Goal: Use online tool/utility: Utilize a website feature to perform a specific function

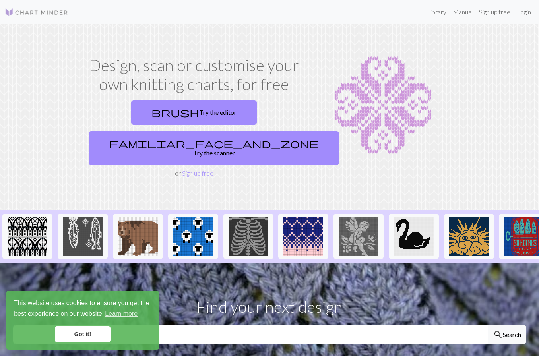
click at [132, 114] on link "brush Try the editor" at bounding box center [194, 112] width 126 height 25
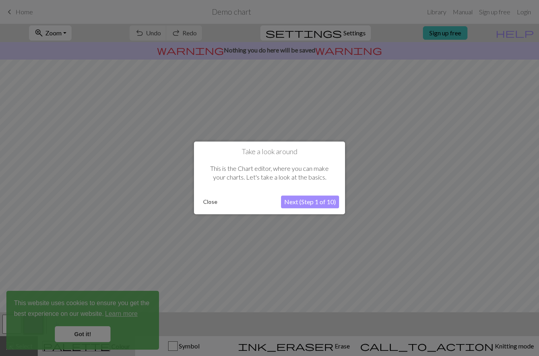
click at [215, 203] on button "Close" at bounding box center [210, 202] width 21 height 12
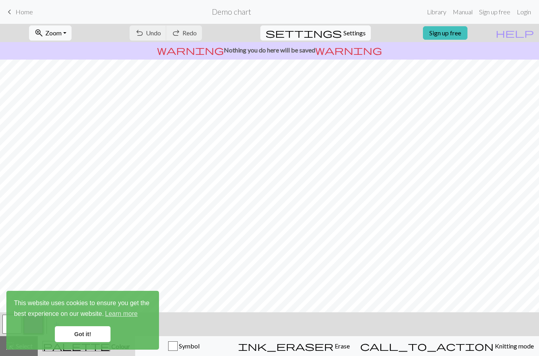
click at [76, 332] on link "Got it!" at bounding box center [83, 334] width 56 height 16
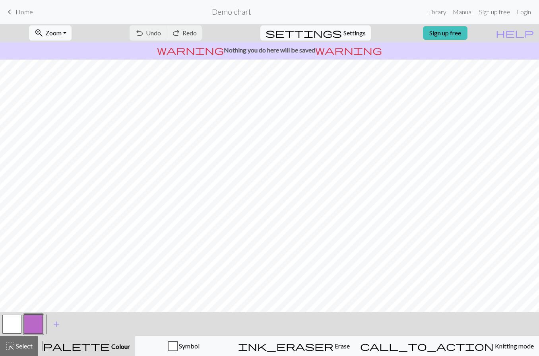
click at [525, 38] on span "help" at bounding box center [514, 32] width 38 height 11
click at [527, 36] on span "help" at bounding box center [514, 32] width 38 height 11
click at [527, 35] on span "help" at bounding box center [514, 32] width 38 height 11
click at [343, 33] on span "Settings" at bounding box center [354, 33] width 22 height 10
select select "aran"
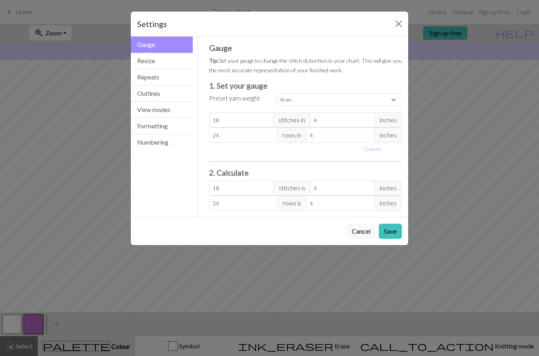
click at [146, 56] on button "Resize" at bounding box center [162, 61] width 62 height 16
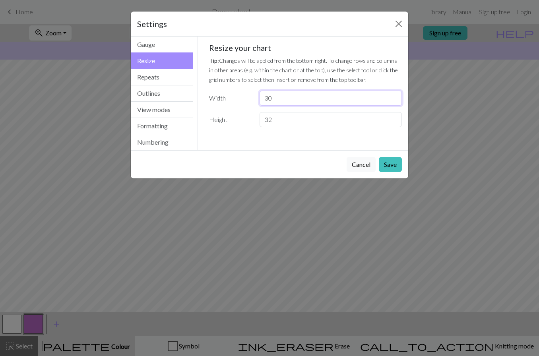
click at [309, 98] on input "30" at bounding box center [330, 98] width 142 height 15
type input "3"
type input "57"
click at [298, 120] on input "32" at bounding box center [330, 119] width 142 height 15
type input "3"
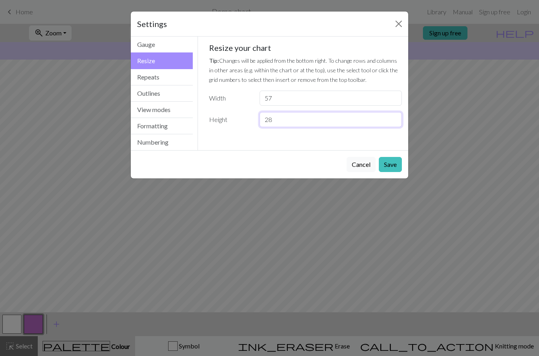
type input "28"
click at [487, 114] on div "Settings Resize Gauge Resize Repeats Outlines View modes Formatting Numbering G…" at bounding box center [269, 178] width 539 height 356
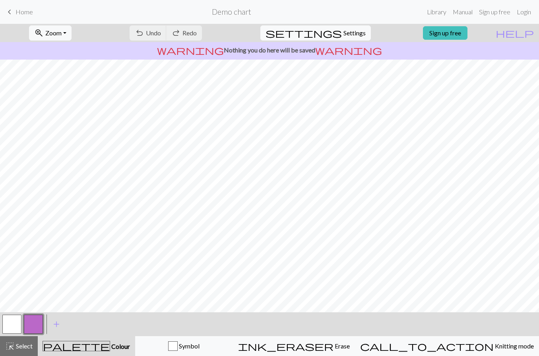
click at [355, 33] on span "Settings" at bounding box center [354, 33] width 22 height 10
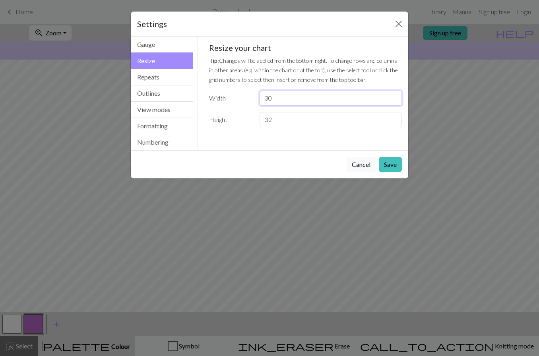
click at [335, 97] on input "30" at bounding box center [330, 98] width 142 height 15
type input "3"
type input "57"
click at [294, 119] on input "32" at bounding box center [330, 119] width 142 height 15
type input "3"
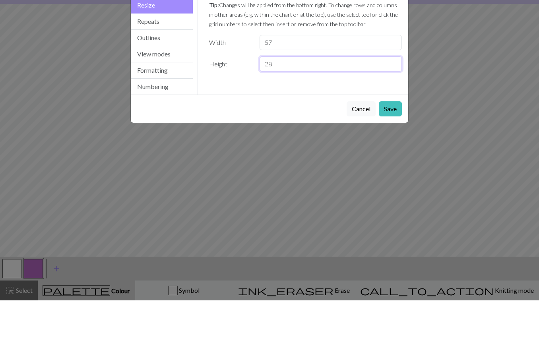
type input "28"
click at [394, 157] on button "Save" at bounding box center [390, 164] width 23 height 15
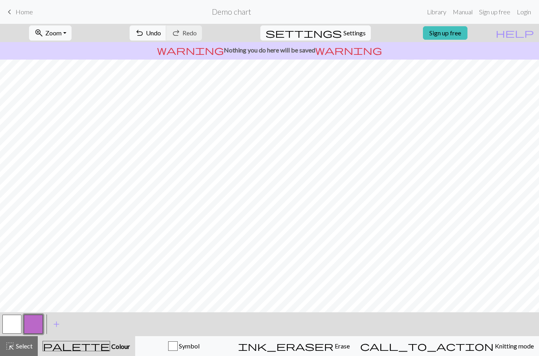
click at [350, 347] on div "ink_eraser Erase Erase" at bounding box center [294, 346] width 112 height 10
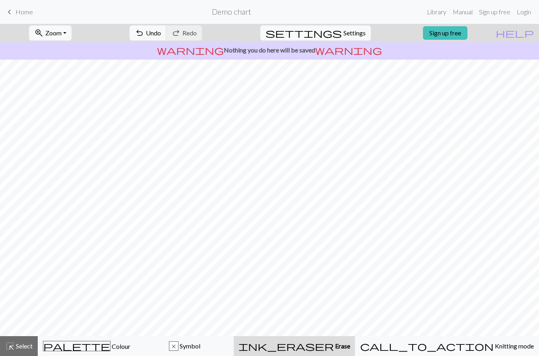
click at [161, 33] on span "Undo" at bounding box center [153, 33] width 15 height 8
click at [110, 347] on span "Colour" at bounding box center [120, 346] width 20 height 8
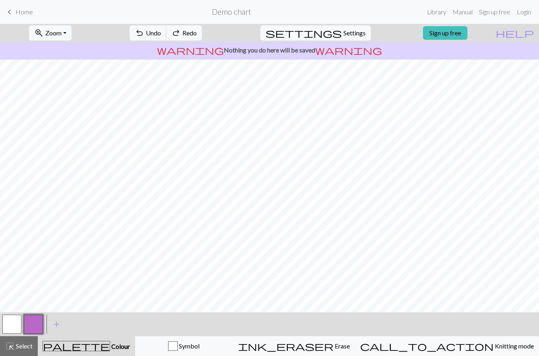
click at [14, 320] on button "button" at bounding box center [11, 324] width 19 height 19
click at [28, 346] on span "Select" at bounding box center [24, 346] width 18 height 8
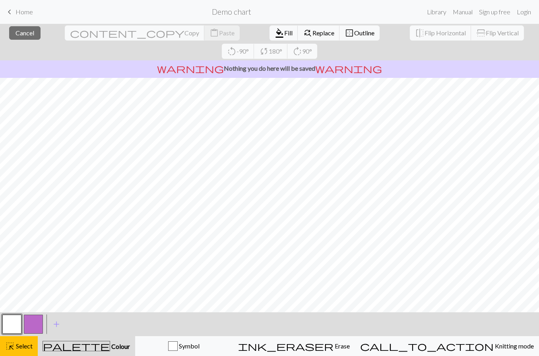
click at [284, 33] on span "Fill" at bounding box center [288, 33] width 8 height 8
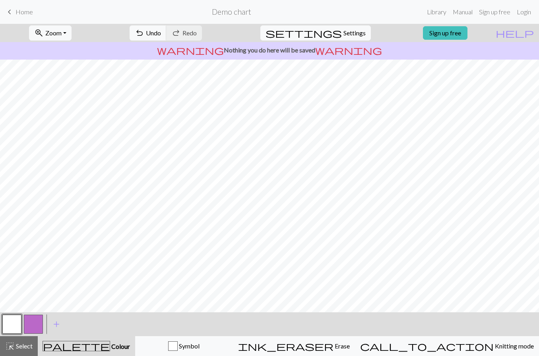
click at [35, 330] on button "button" at bounding box center [33, 324] width 19 height 19
click at [29, 324] on button "button" at bounding box center [33, 324] width 19 height 19
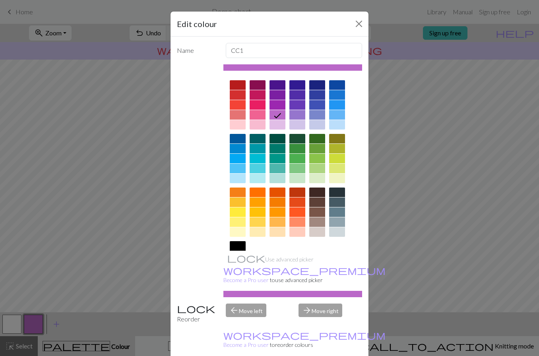
click at [334, 96] on div at bounding box center [337, 95] width 16 height 10
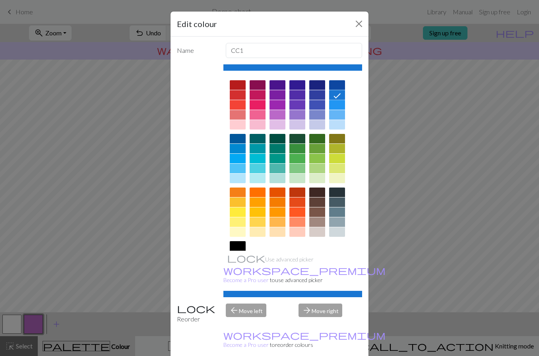
click at [68, 315] on div "Edit colour Name CC1 Use advanced picker workspace_premium Become a Pro user to…" at bounding box center [269, 178] width 539 height 356
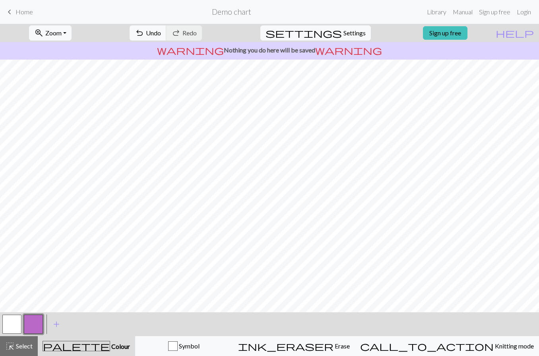
click at [28, 318] on button "button" at bounding box center [33, 324] width 19 height 19
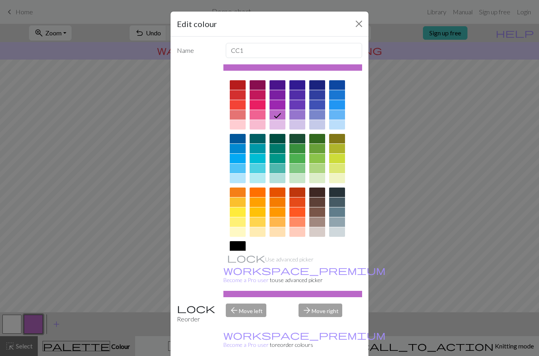
click at [336, 93] on div at bounding box center [337, 95] width 16 height 10
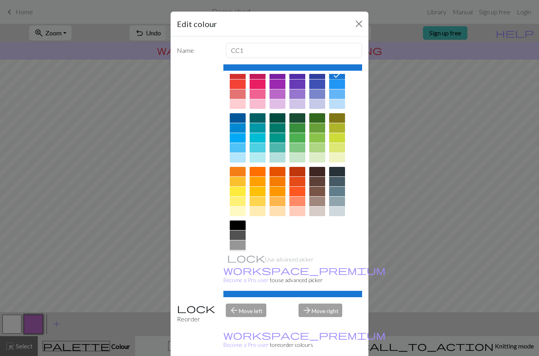
scroll to position [20, 0]
click at [363, 28] on button "Close" at bounding box center [358, 23] width 13 height 13
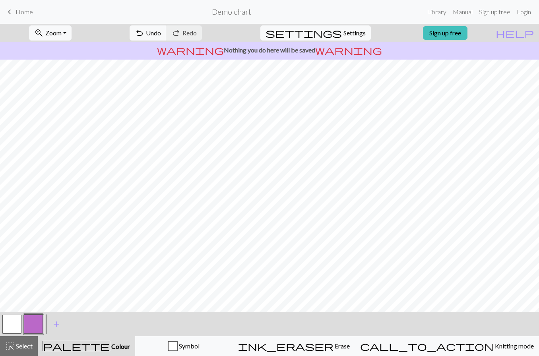
click at [14, 323] on button "button" at bounding box center [11, 324] width 19 height 19
click at [34, 321] on button "button" at bounding box center [33, 324] width 19 height 19
click at [166, 38] on button "undo Undo Undo" at bounding box center [147, 32] width 37 height 15
click at [6, 325] on button "button" at bounding box center [11, 324] width 19 height 19
click at [12, 322] on button "button" at bounding box center [11, 324] width 19 height 19
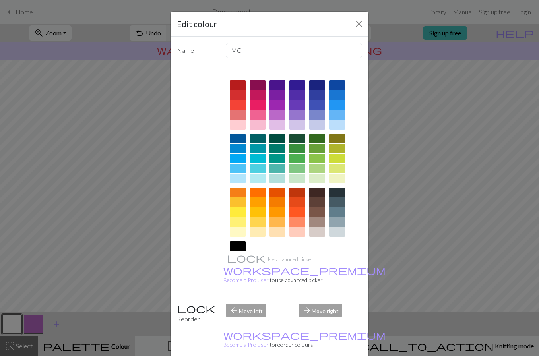
click at [355, 24] on button "Close" at bounding box center [358, 23] width 13 height 13
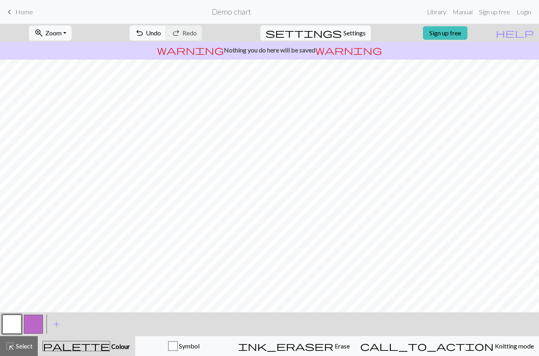
click at [15, 344] on span "Select" at bounding box center [24, 346] width 18 height 8
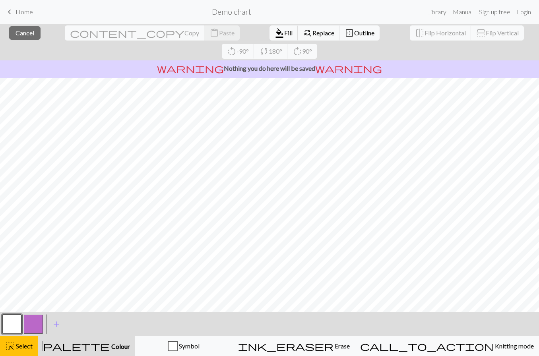
click at [29, 322] on button "button" at bounding box center [33, 324] width 19 height 19
click at [8, 320] on button "button" at bounding box center [11, 324] width 19 height 19
click at [312, 34] on span "Replace" at bounding box center [323, 33] width 22 height 8
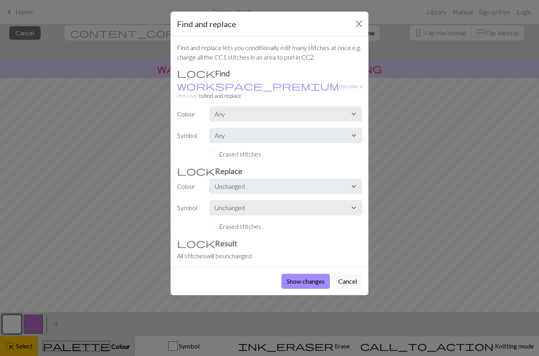
click at [360, 30] on button "Close" at bounding box center [358, 23] width 13 height 13
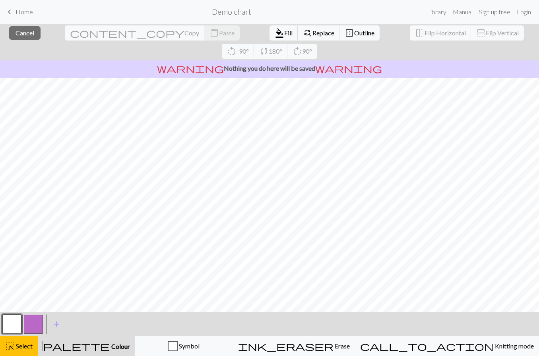
click at [354, 35] on span "Outline" at bounding box center [364, 33] width 20 height 8
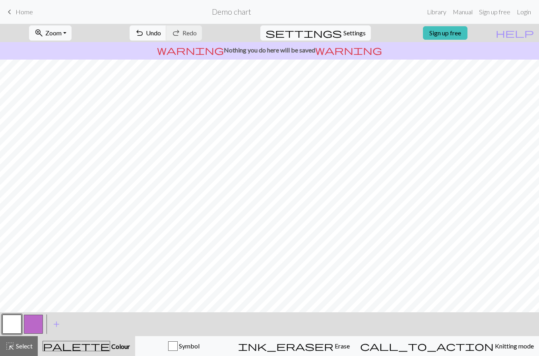
click at [35, 319] on button "button" at bounding box center [33, 324] width 19 height 19
click at [14, 321] on button "button" at bounding box center [11, 324] width 19 height 19
click at [33, 319] on button "button" at bounding box center [33, 324] width 19 height 19
click at [13, 319] on button "button" at bounding box center [11, 324] width 19 height 19
click at [37, 325] on button "button" at bounding box center [33, 324] width 19 height 19
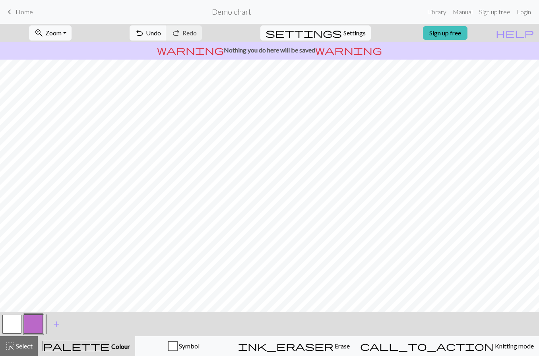
click at [11, 320] on button "button" at bounding box center [11, 324] width 19 height 19
click at [35, 321] on button "button" at bounding box center [33, 324] width 19 height 19
click at [161, 36] on span "Undo" at bounding box center [153, 33] width 15 height 8
click at [161, 32] on span "Undo" at bounding box center [153, 33] width 15 height 8
click at [161, 33] on span "Undo" at bounding box center [153, 33] width 15 height 8
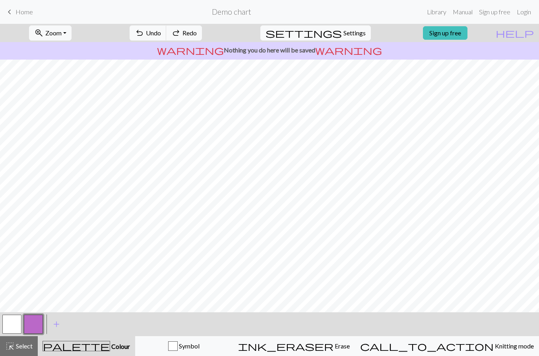
click at [161, 35] on span "Undo" at bounding box center [153, 33] width 15 height 8
click at [161, 37] on span "Undo" at bounding box center [153, 33] width 15 height 8
click at [161, 36] on span "Undo" at bounding box center [153, 33] width 15 height 8
click at [166, 37] on button "undo Undo Undo" at bounding box center [147, 32] width 37 height 15
click at [181, 36] on span "redo" at bounding box center [176, 32] width 10 height 11
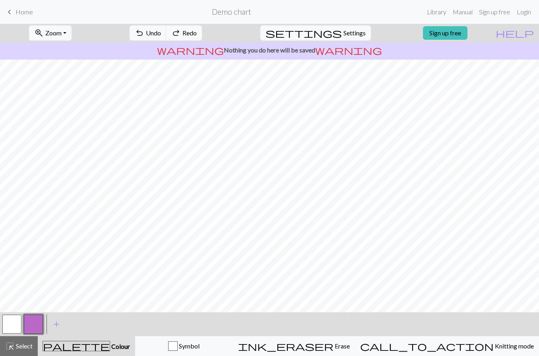
click at [202, 36] on button "redo Redo Redo" at bounding box center [184, 32] width 36 height 15
click at [197, 34] on span "Redo" at bounding box center [189, 33] width 14 height 8
click at [197, 33] on span "Redo" at bounding box center [189, 33] width 14 height 8
click at [197, 32] on span "Redo" at bounding box center [189, 33] width 14 height 8
click at [10, 321] on button "button" at bounding box center [11, 324] width 19 height 19
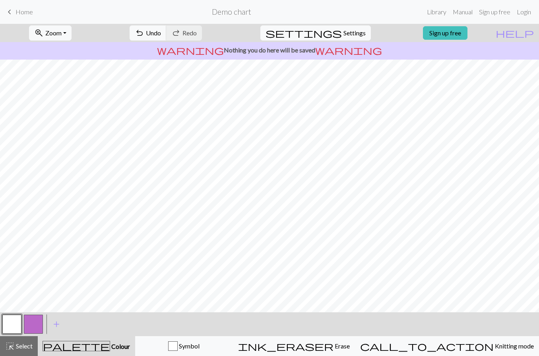
click at [33, 316] on button "button" at bounding box center [33, 324] width 19 height 19
click at [12, 319] on button "button" at bounding box center [11, 324] width 19 height 19
click at [35, 315] on button "button" at bounding box center [33, 324] width 19 height 19
click at [14, 319] on button "button" at bounding box center [11, 324] width 19 height 19
click at [35, 321] on button "button" at bounding box center [33, 324] width 19 height 19
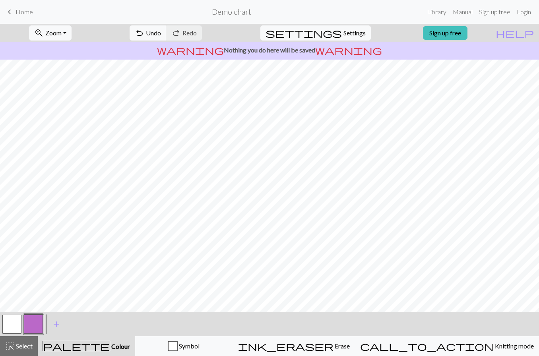
click at [14, 326] on button "button" at bounding box center [11, 324] width 19 height 19
click at [38, 321] on button "button" at bounding box center [33, 324] width 19 height 19
click at [161, 34] on span "Undo" at bounding box center [153, 33] width 15 height 8
click at [9, 321] on button "button" at bounding box center [11, 324] width 19 height 19
click at [34, 319] on button "button" at bounding box center [33, 324] width 19 height 19
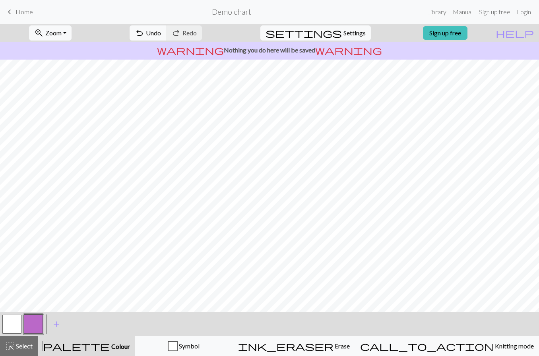
click at [11, 324] on button "button" at bounding box center [11, 324] width 19 height 19
click at [38, 320] on button "button" at bounding box center [33, 324] width 19 height 19
click at [9, 324] on button "button" at bounding box center [11, 324] width 19 height 19
click at [41, 324] on button "button" at bounding box center [33, 324] width 19 height 19
click at [17, 321] on button "button" at bounding box center [11, 324] width 19 height 19
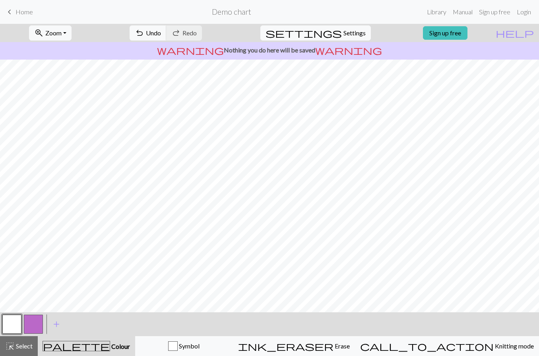
click at [39, 322] on button "button" at bounding box center [33, 324] width 19 height 19
click at [12, 321] on button "button" at bounding box center [11, 324] width 19 height 19
